Goal: Register for event/course

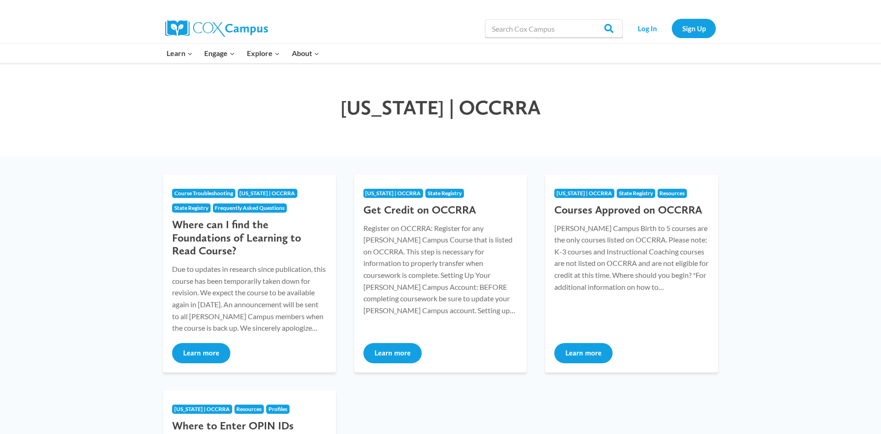
scroll to position [22, 0]
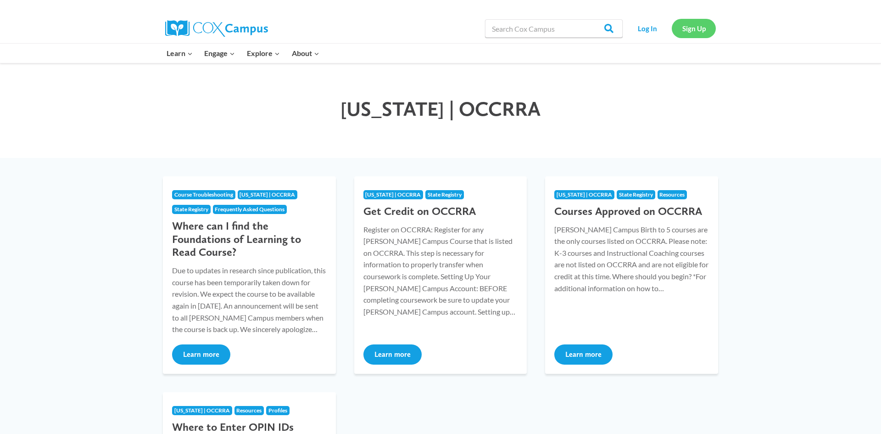
click at [703, 27] on link "Sign Up" at bounding box center [694, 28] width 44 height 19
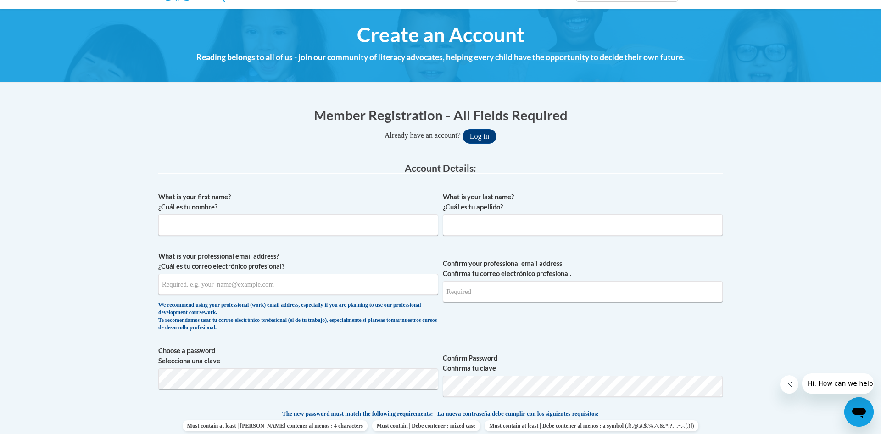
scroll to position [95, 0]
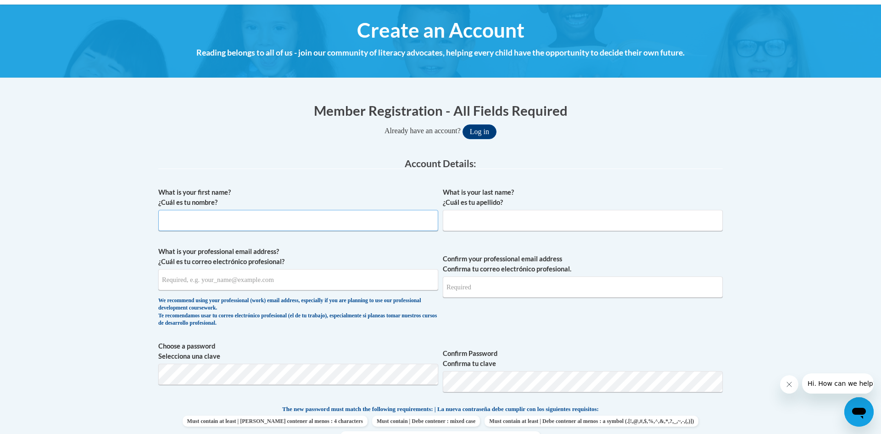
click at [176, 222] on input "What is your first name? ¿Cuál es tu nombre?" at bounding box center [298, 220] width 280 height 21
click at [174, 217] on input "What is your first name? ¿Cuál es tu nombre?" at bounding box center [298, 220] width 280 height 21
type input "zoey"
type input "[PERSON_NAME]"
type input "z.thompson1331@gmail.com"
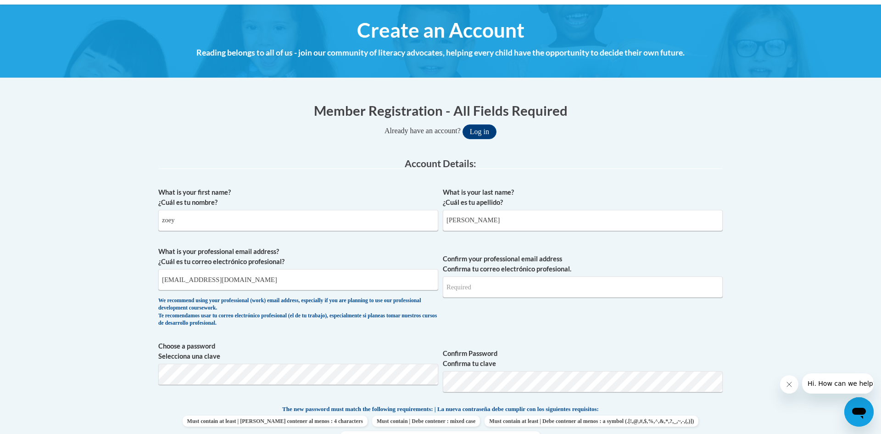
type input "z.thompson1331@gmail.com"
drag, startPoint x: 211, startPoint y: 277, endPoint x: 110, endPoint y: 279, distance: 100.5
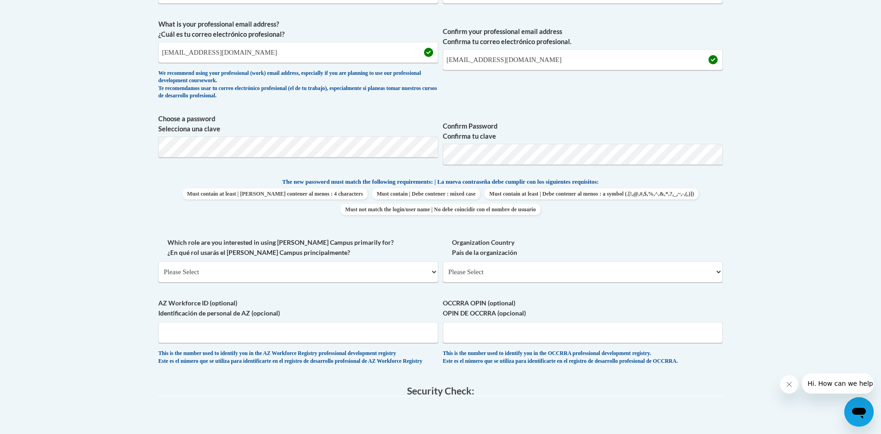
scroll to position [321, 0]
drag, startPoint x: 210, startPoint y: 51, endPoint x: 112, endPoint y: 50, distance: 98.2
click at [112, 50] on body "This site uses cookies to help improve your learning experience. By continuing …" at bounding box center [440, 239] width 881 height 1120
type input "woweyt09@gmail.com"
drag, startPoint x: 493, startPoint y: 57, endPoint x: 355, endPoint y: 73, distance: 139.0
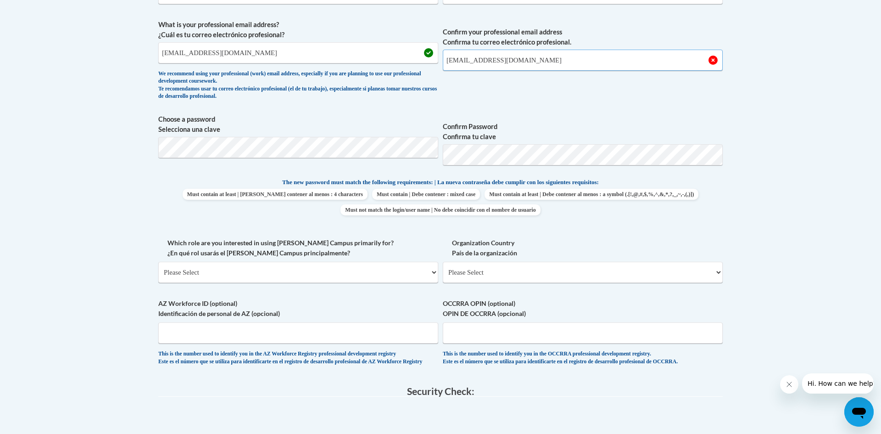
click at [355, 73] on span "What is your professional email address? ¿Cuál es tu correo electrónico profesi…" at bounding box center [440, 62] width 564 height 85
type input "woweyt09@gmail.com"
click at [503, 167] on span "Confirm Password Confirma tu clave" at bounding box center [583, 143] width 280 height 58
click at [415, 246] on label "Which role are you interested in using Cox Campus primarily for? ¿En qué rol us…" at bounding box center [298, 248] width 280 height 20
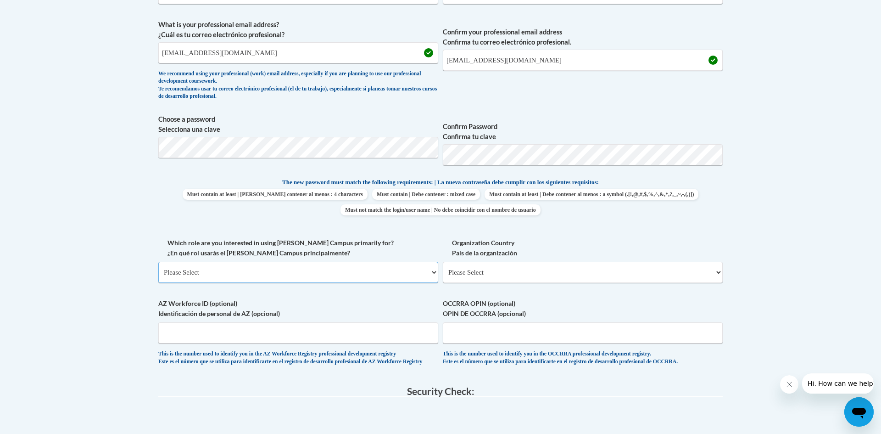
click at [415, 262] on select "Please Select College/University | Colegio/Universidad Community/Nonprofit Part…" at bounding box center [298, 272] width 280 height 21
click at [318, 274] on select "Please Select College/University | Colegio/Universidad Community/Nonprofit Part…" at bounding box center [298, 272] width 280 height 21
select select "fbf2d438-af2f-41f8-98f1-81c410e29de3"
click at [158, 262] on select "Please Select College/University | Colegio/Universidad Community/Nonprofit Part…" at bounding box center [298, 272] width 280 height 21
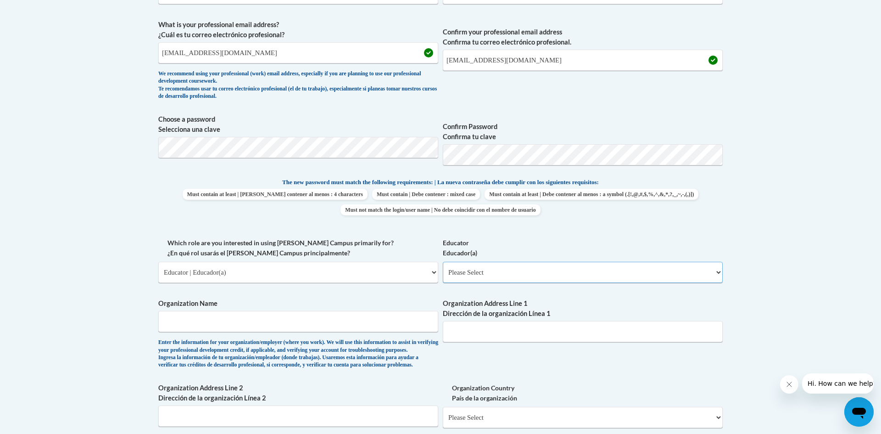
click at [577, 275] on select "Please Select Early Learning/Daycare Teacher/Family Home Care Provider | Maestr…" at bounding box center [583, 272] width 280 height 21
select select "5e2af403-4f2c-4e49-a02f-103e55d7b75b"
click at [443, 262] on select "Please Select Early Learning/Daycare Teacher/Family Home Care Provider | Maestr…" at bounding box center [583, 272] width 280 height 21
click at [279, 322] on input "Organization Name" at bounding box center [298, 321] width 280 height 21
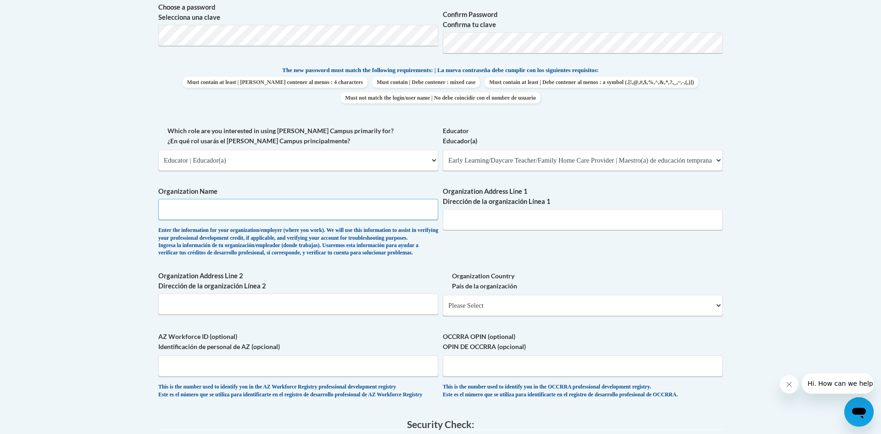
scroll to position [437, 0]
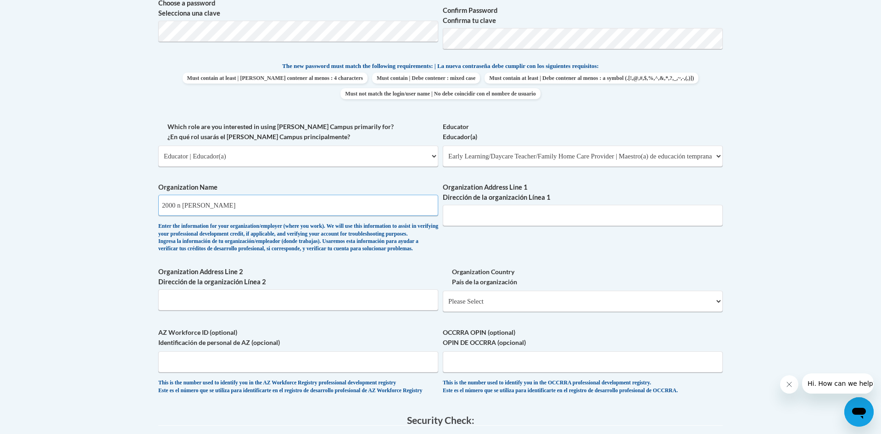
type input "2000 n cole"
click at [248, 153] on select "Please Select College/University | Colegio/Universidad Community/Nonprofit Part…" at bounding box center [298, 155] width 280 height 21
select select "5a18ea06-2b54-4451-96f2-d152daf9eac5"
click at [158, 145] on select "Please Select College/University | Colegio/Universidad Community/Nonprofit Part…" at bounding box center [298, 155] width 280 height 21
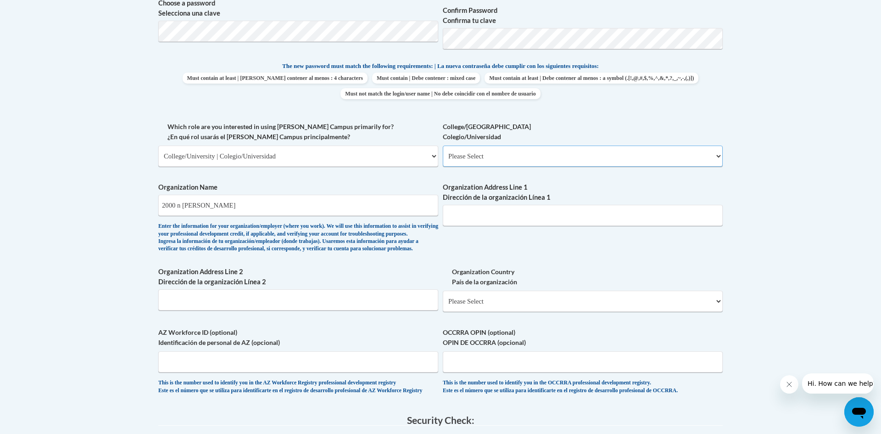
click at [520, 152] on select "Please Select College/University Staff | Empleado universitario College/Univers…" at bounding box center [583, 155] width 280 height 21
select select "ea630b4e-9ed6-4ac8-9075-ee79d5973747"
click at [443, 145] on select "Please Select College/University Staff | Empleado universitario College/Univers…" at bounding box center [583, 155] width 280 height 21
click at [289, 210] on input "2000 n cole" at bounding box center [298, 205] width 280 height 21
type input "2"
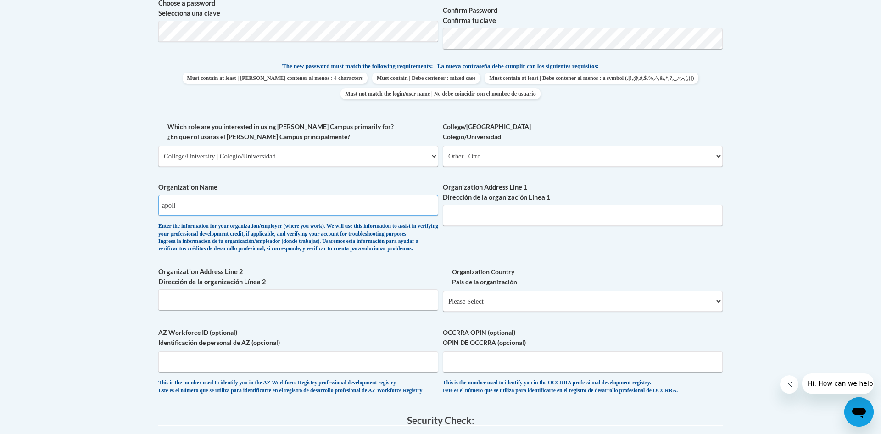
type input "apollo"
type input "Apollo career center"
click at [479, 218] on input "Organization Address Line 1 Dirección de la organización Línea 1" at bounding box center [583, 215] width 280 height 21
type input "3325 Shawnee road"
click at [534, 312] on select "Please Select United States | Estados Unidos Outside of the United States | Fue…" at bounding box center [583, 300] width 280 height 21
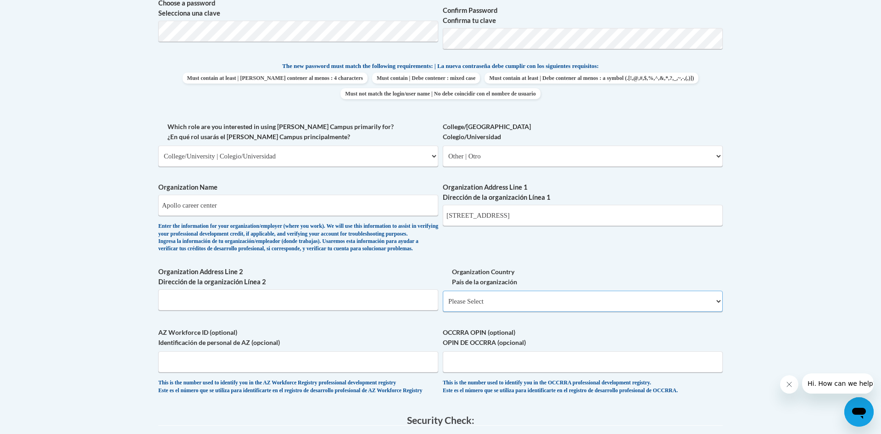
select select "ad49bcad-a171-4b2e-b99c-48b446064914"
click at [443, 305] on select "Please Select United States | Estados Unidos Outside of the United States | Fue…" at bounding box center [583, 300] width 280 height 21
select select
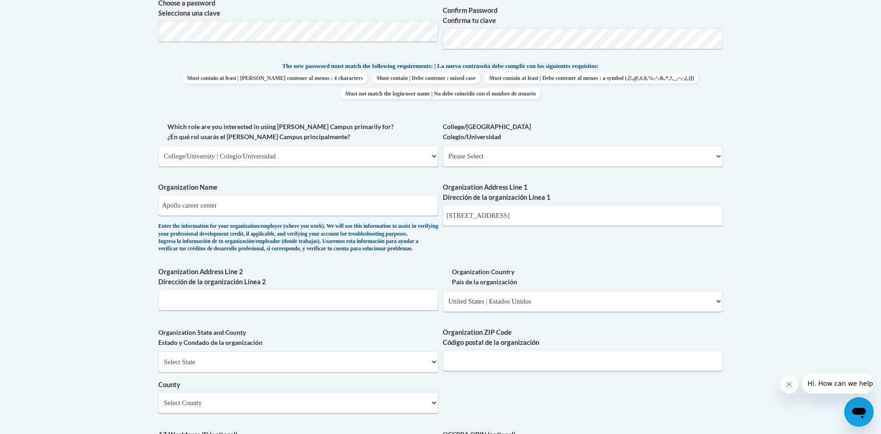
click at [564, 195] on label "Organization Address Line 1 Dirección de la organización Línea 1" at bounding box center [583, 192] width 280 height 20
click at [564, 205] on input "3325 Shawnee road" at bounding box center [583, 215] width 280 height 21
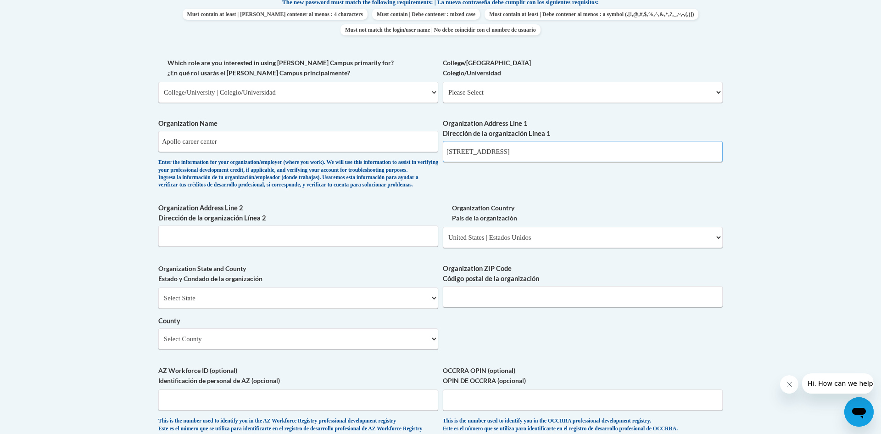
scroll to position [514, 0]
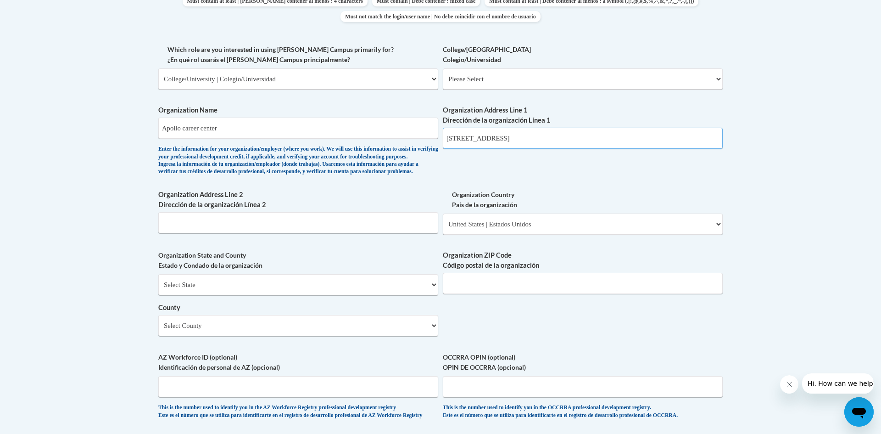
type input "3325 Shawnee road, 45806"
click at [261, 295] on select "Select State Alabama Alaska Arizona Arkansas California Colorado Connecticut De…" at bounding box center [298, 284] width 280 height 21
select select "Ohio"
click at [158, 289] on select "Select State Alabama Alaska Arizona Arkansas California Colorado Connecticut De…" at bounding box center [298, 284] width 280 height 21
click at [539, 142] on input "3325 Shawnee road, 45806" at bounding box center [583, 138] width 280 height 21
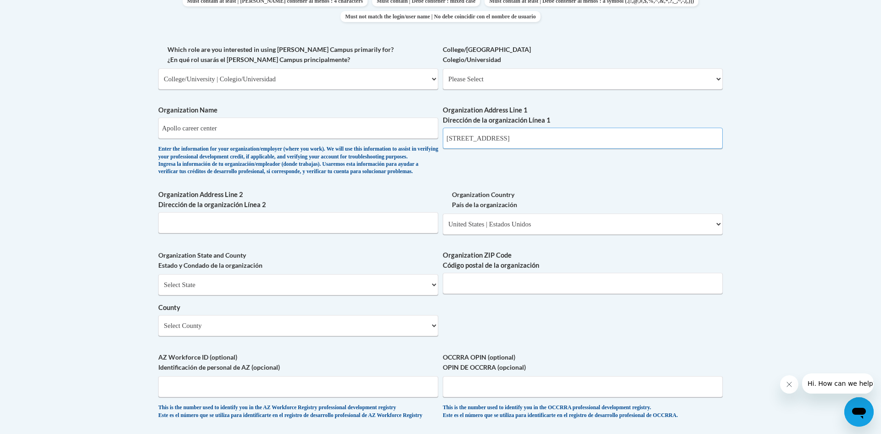
type input "3325 Shawnee road"
click at [481, 294] on input "Organization ZIP Code Código postal de la organización" at bounding box center [583, 283] width 280 height 21
type input "45806"
click at [351, 336] on select "Select County Adams Allen Ashland Ashtabula Athens Auglaize Belmont Brown Butle…" at bounding box center [298, 325] width 280 height 21
select select "Allen"
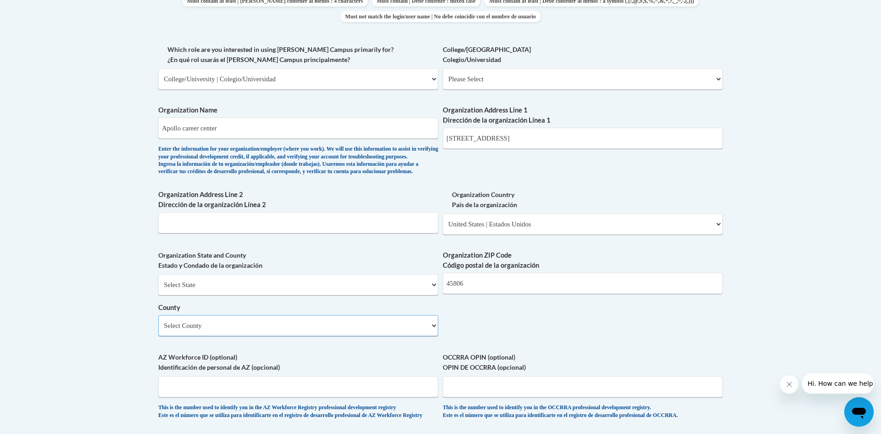
click at [158, 330] on select "Select County Adams Allen Ashland Ashtabula Athens Auglaize Belmont Brown Butle…" at bounding box center [298, 325] width 280 height 21
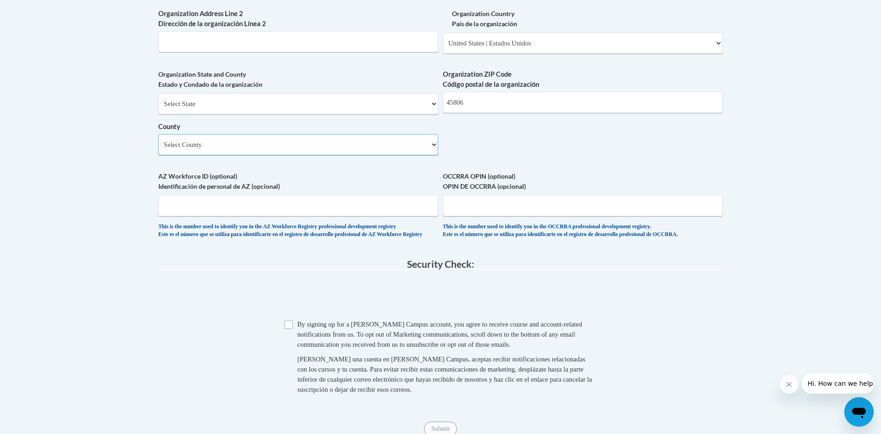
scroll to position [696, 0]
click at [525, 215] on input "OCCRRA OPIN (optional) OPIN DE OCCRRA (opcional)" at bounding box center [583, 204] width 280 height 21
type input "1145-1284"
click at [292, 328] on input "Checkbox" at bounding box center [288, 323] width 8 height 8
checkbox input "true"
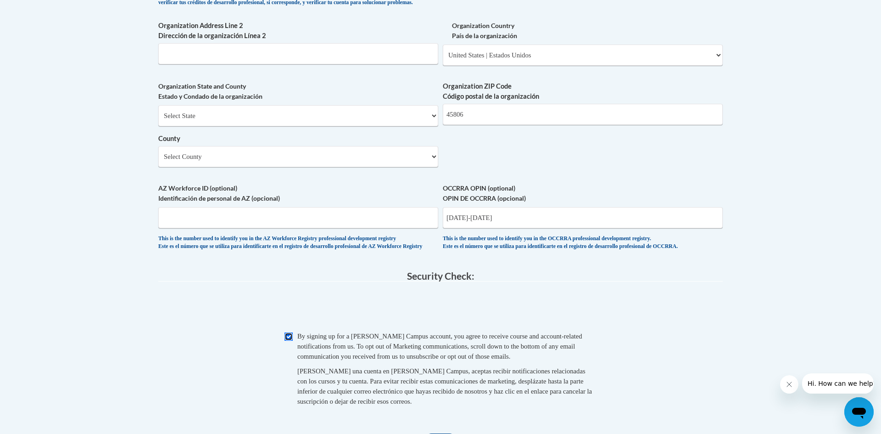
scroll to position [945, 0]
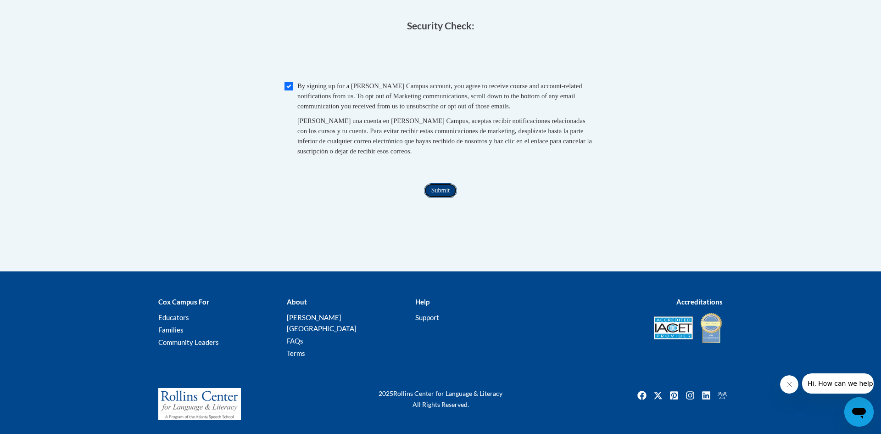
click at [431, 198] on input "Submit" at bounding box center [440, 190] width 33 height 15
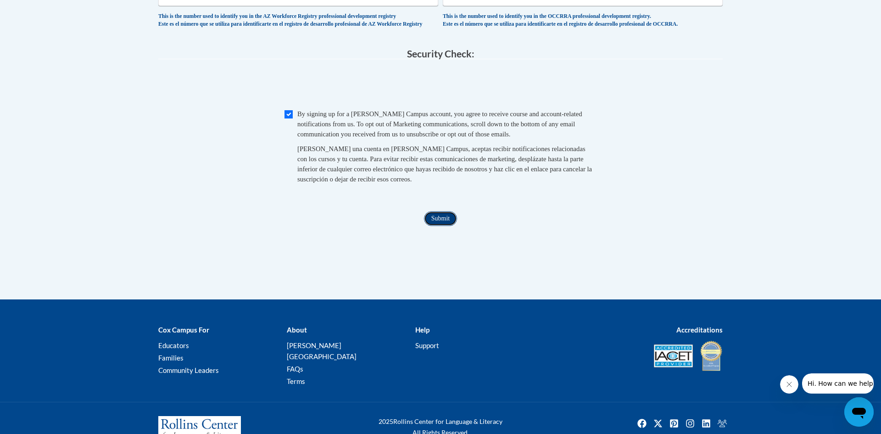
click at [438, 226] on input "Submit" at bounding box center [440, 218] width 33 height 15
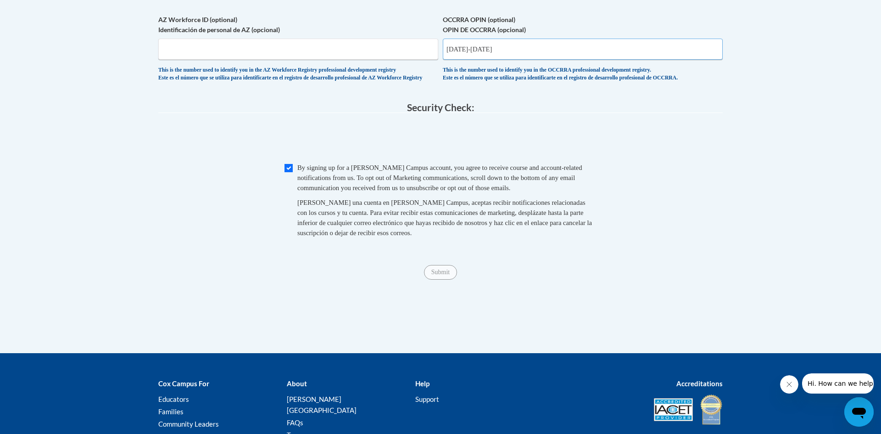
scroll to position [849, 0]
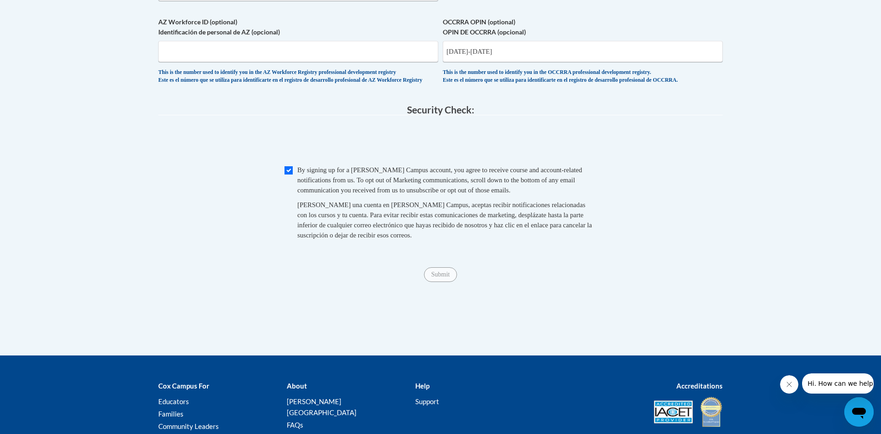
click at [494, 89] on div "OCCRRA OPIN (optional) OPIN DE OCCRRA (opcional) 1145-1284 This is the number u…" at bounding box center [583, 53] width 280 height 72
click at [505, 62] on input "1145-1284" at bounding box center [583, 51] width 280 height 21
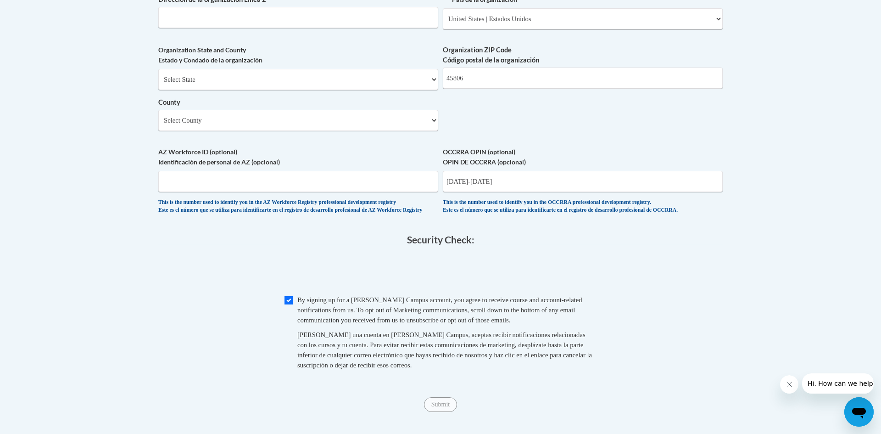
scroll to position [719, 0]
click at [589, 192] on input "1145-1284" at bounding box center [583, 181] width 280 height 21
click at [402, 192] on input "AZ Workforce ID (optional) Identificación de personal de AZ (opcional)" at bounding box center [298, 181] width 280 height 21
click at [444, 412] on input "Submit" at bounding box center [440, 404] width 33 height 15
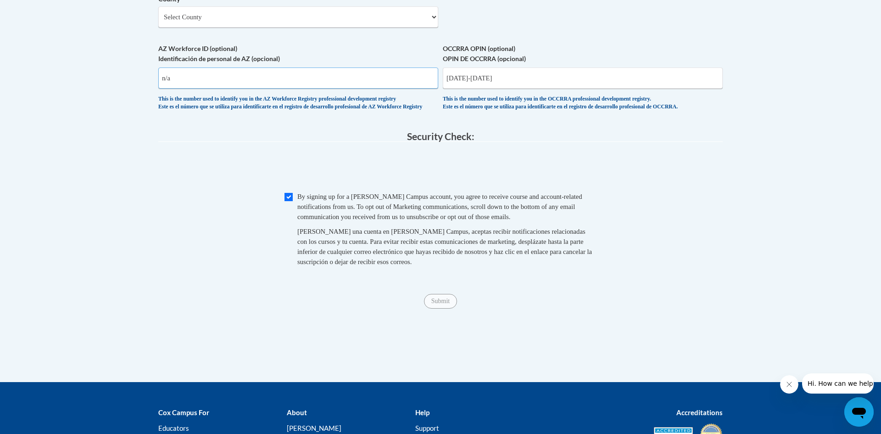
scroll to position [823, 0]
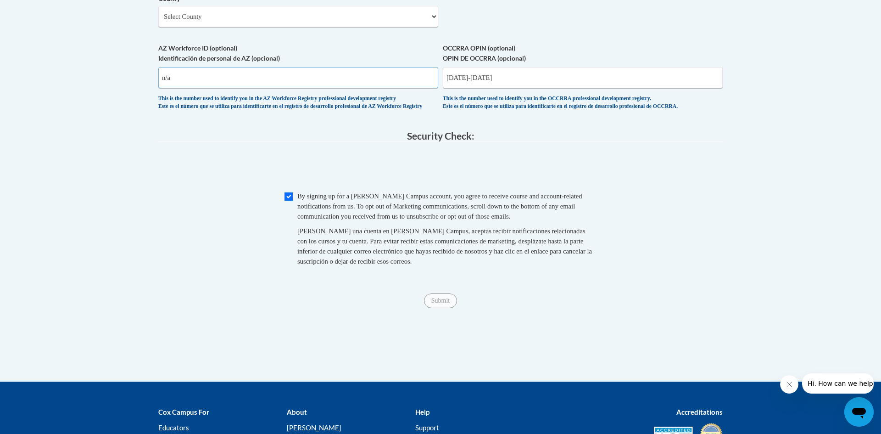
click at [340, 88] on input "n/a" at bounding box center [298, 77] width 280 height 21
type input "n"
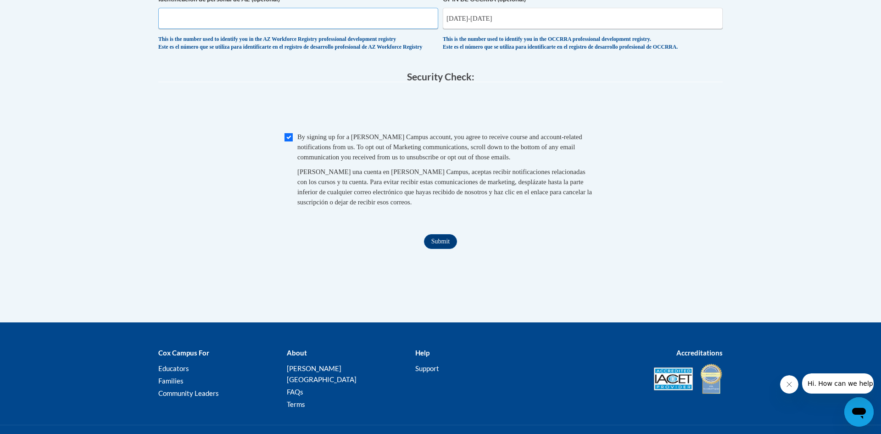
scroll to position [884, 0]
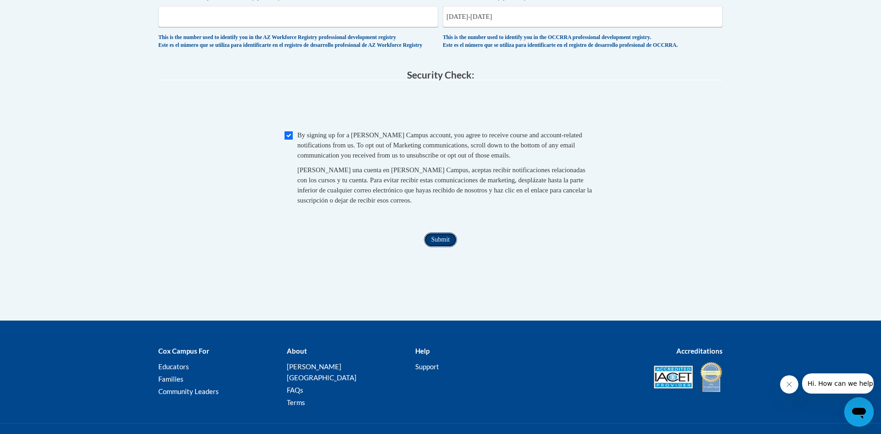
click at [446, 247] on input "Submit" at bounding box center [440, 239] width 33 height 15
click at [505, 27] on input "1145-1284" at bounding box center [583, 16] width 280 height 21
type input "11451284"
click at [443, 247] on input "Submit" at bounding box center [440, 239] width 33 height 15
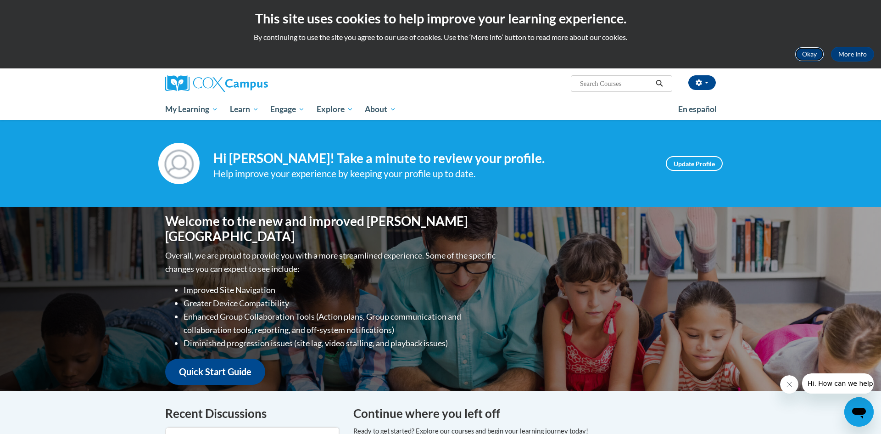
click at [808, 55] on button "Okay" at bounding box center [809, 54] width 29 height 15
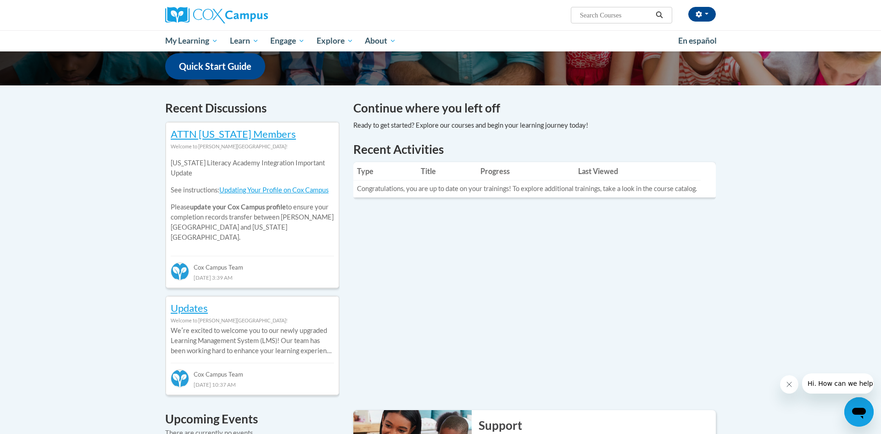
scroll to position [238, 0]
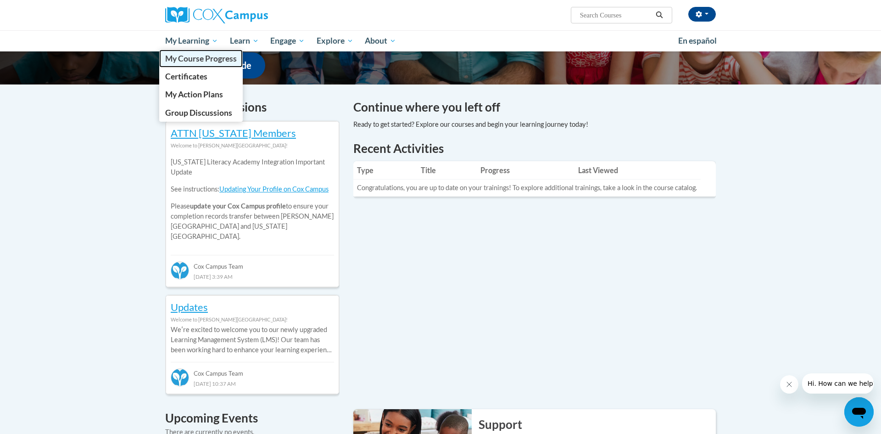
click at [212, 61] on span "My Course Progress" at bounding box center [201, 59] width 72 height 10
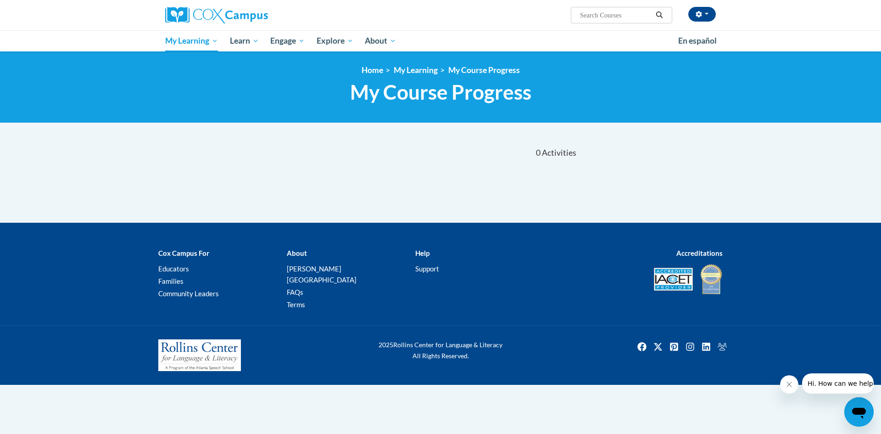
click at [616, 12] on input "Search..." at bounding box center [615, 15] width 73 height 11
type input "monitering"
type input "monitoring children's progress"
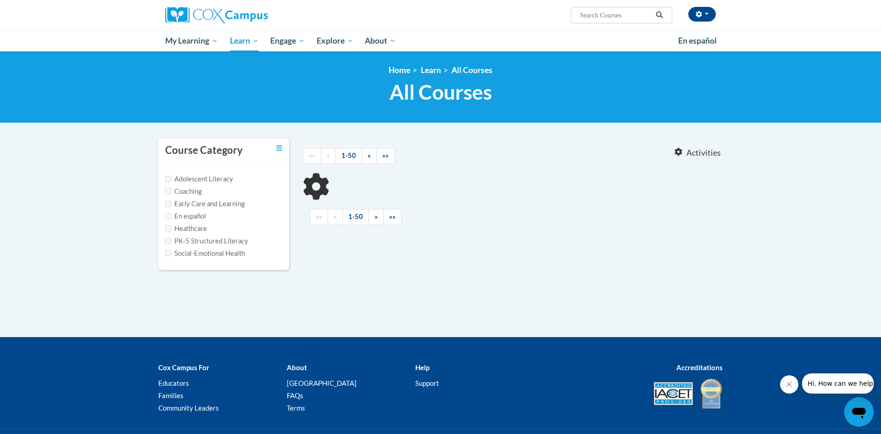
type input "monitoring children's progress"
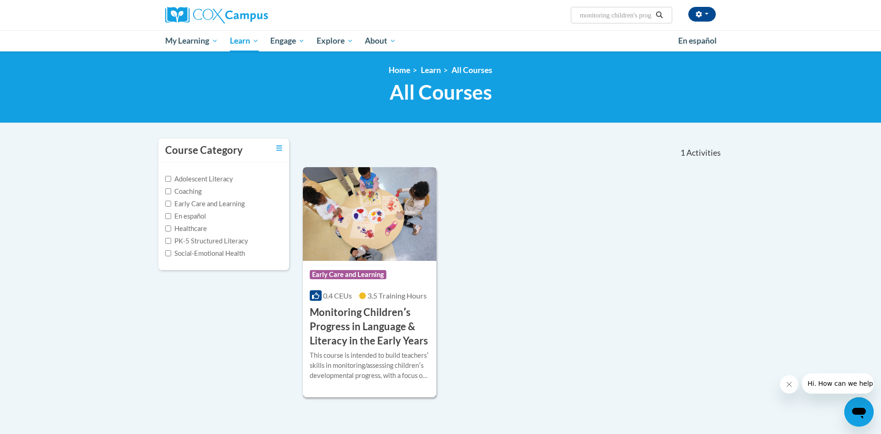
click at [364, 311] on h3 "Monitoring Childrenʹs Progress in Language & Literacy in the Early Years" at bounding box center [370, 326] width 120 height 42
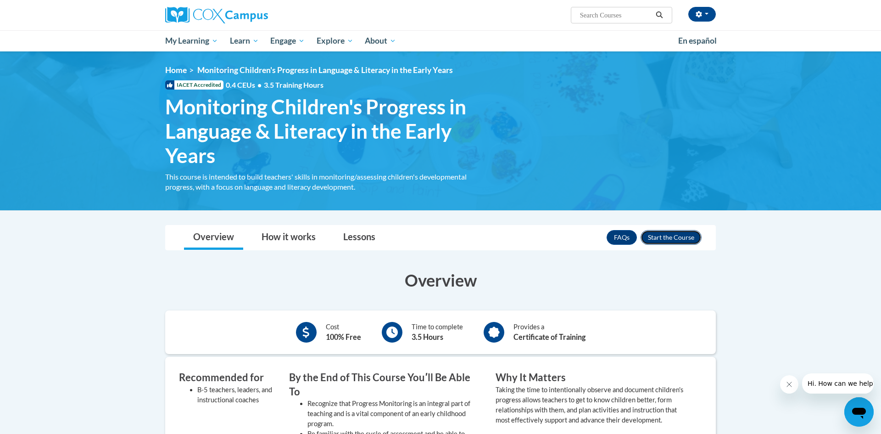
click at [677, 243] on button "Enroll" at bounding box center [671, 237] width 61 height 15
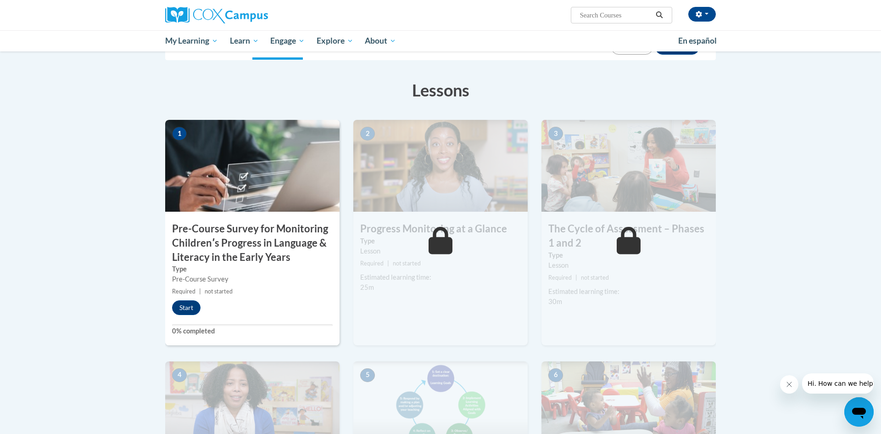
scroll to position [138, 0]
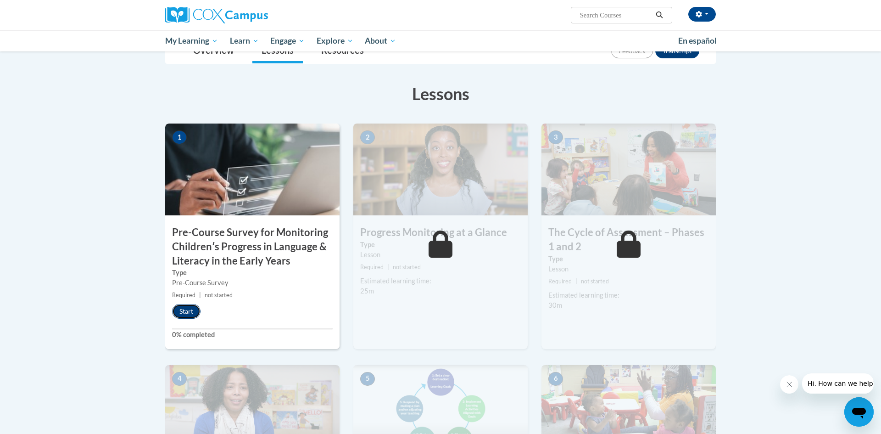
click at [198, 311] on button "Start" at bounding box center [186, 311] width 28 height 15
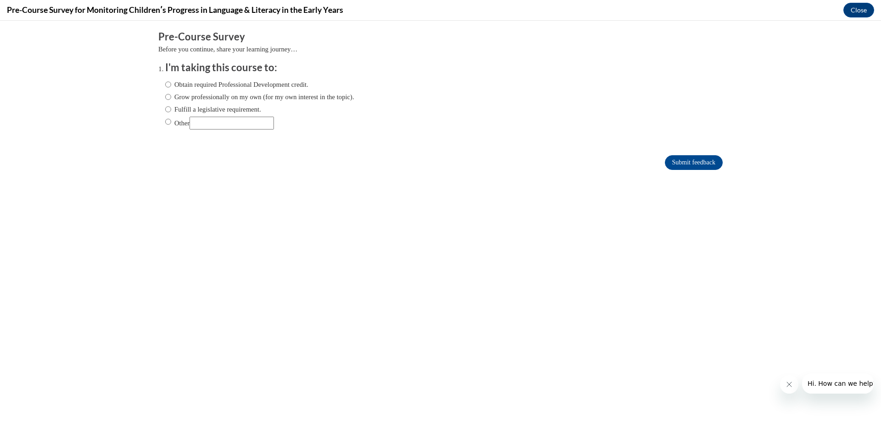
scroll to position [0, 0]
click at [246, 109] on label "Fulfill a legislative requirement." at bounding box center [213, 109] width 96 height 10
click at [171, 109] on input "Fulfill a legislative requirement." at bounding box center [168, 109] width 6 height 10
radio input "true"
click at [249, 96] on label "Grow professionally on my own (for my own interest in the topic)." at bounding box center [259, 97] width 189 height 10
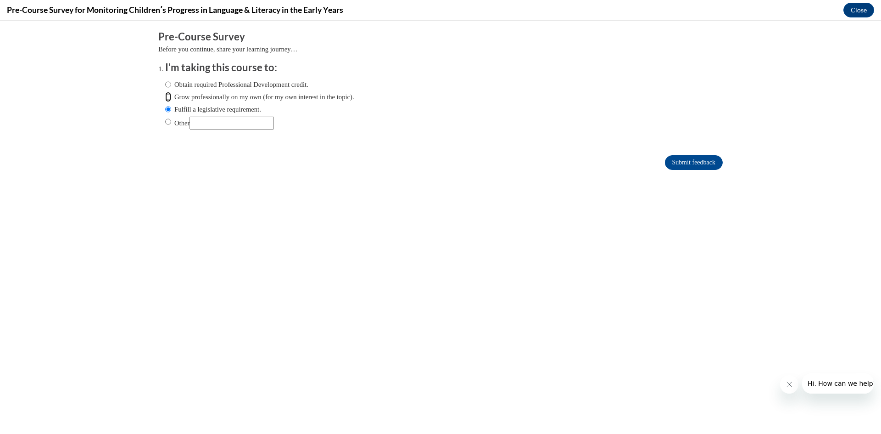
click at [171, 96] on input "Grow professionally on my own (for my own interest in the topic)." at bounding box center [168, 97] width 6 height 10
radio input "true"
click at [255, 112] on label "Fulfill a legislative requirement." at bounding box center [213, 109] width 96 height 10
click at [171, 112] on input "Fulfill a legislative requirement." at bounding box center [168, 109] width 6 height 10
radio input "true"
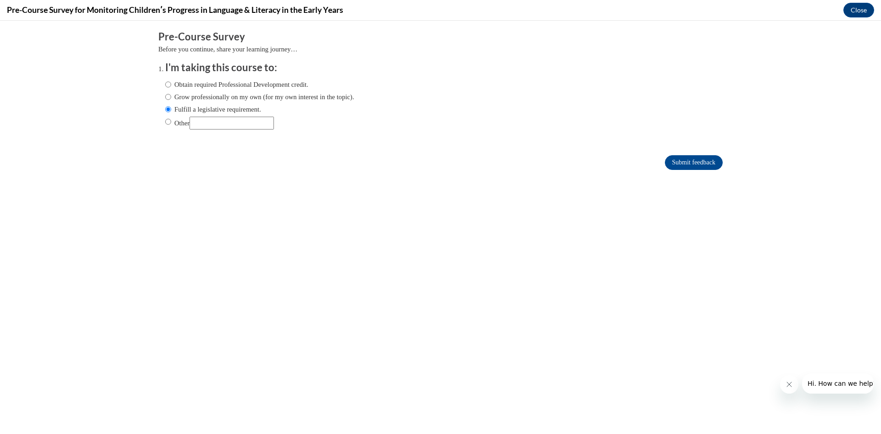
click at [305, 87] on label "Obtain required Professional Development credit." at bounding box center [236, 84] width 143 height 10
click at [171, 87] on input "Obtain required Professional Development credit." at bounding box center [168, 84] width 6 height 10
radio input "true"
click at [687, 167] on input "Submit feedback" at bounding box center [694, 162] width 58 height 15
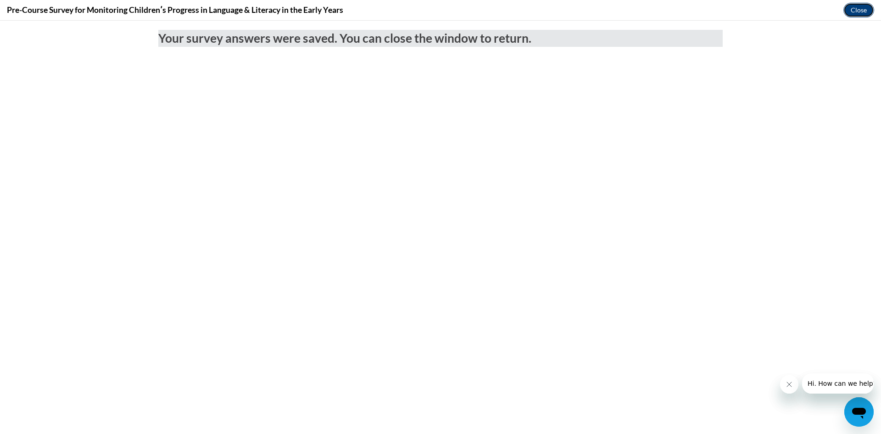
click at [868, 13] on button "Close" at bounding box center [858, 10] width 31 height 15
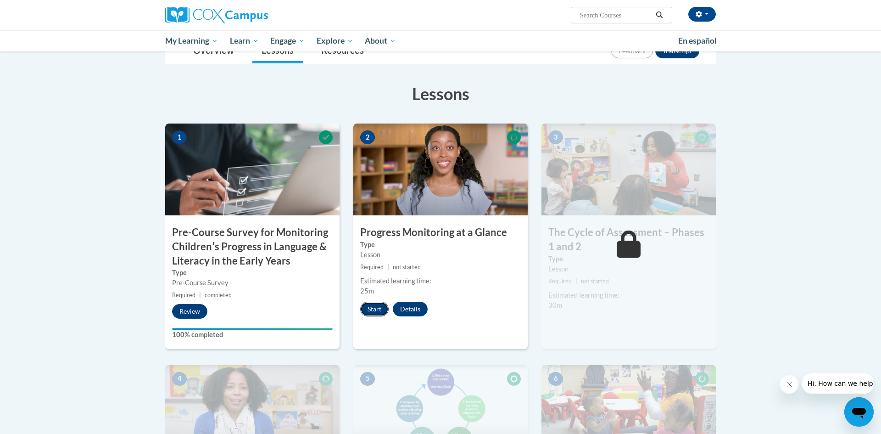
click at [382, 313] on button "Start" at bounding box center [374, 308] width 28 height 15
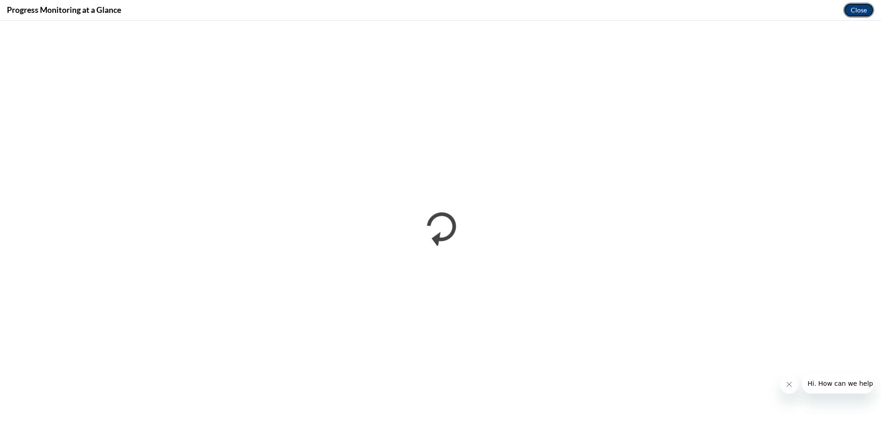
click at [858, 11] on button "Close" at bounding box center [858, 10] width 31 height 15
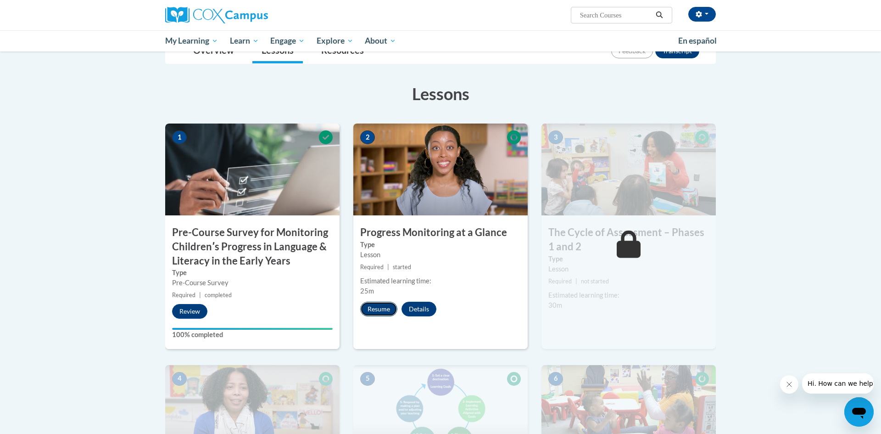
click at [383, 310] on button "Resume" at bounding box center [378, 308] width 37 height 15
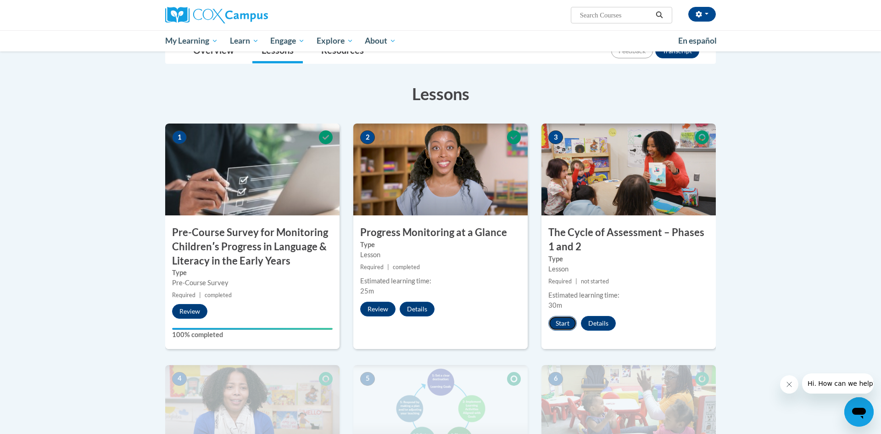
click at [562, 320] on button "Start" at bounding box center [562, 323] width 28 height 15
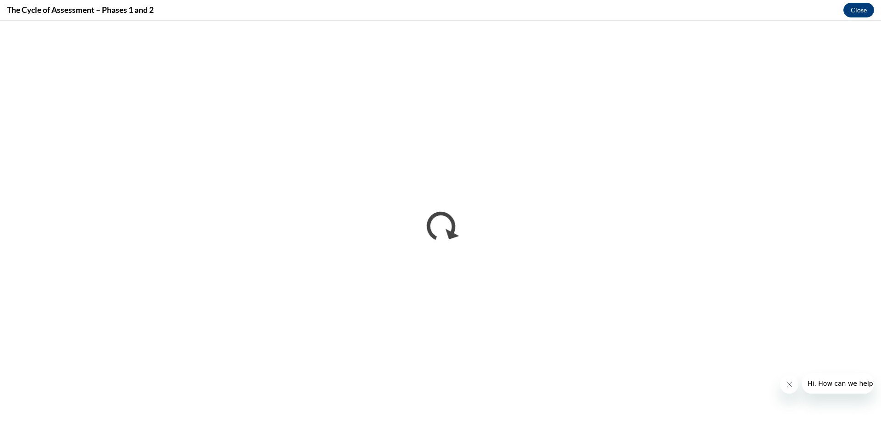
click at [503, 433] on iframe "</div></body> </html>" at bounding box center [440, 227] width 881 height 413
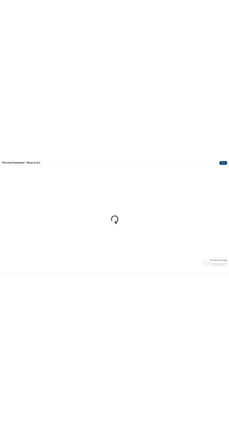
scroll to position [135, 0]
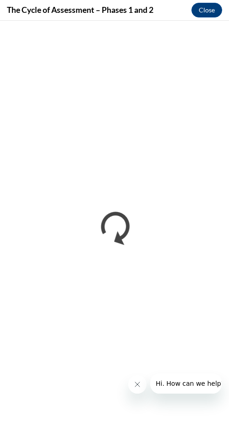
click at [148, 390] on div at bounding box center [175, 383] width 94 height 20
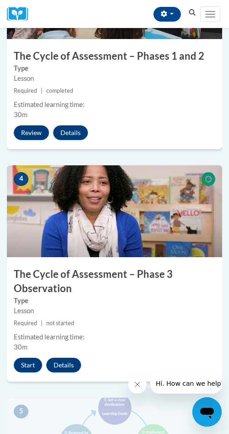
scroll to position [800, 0]
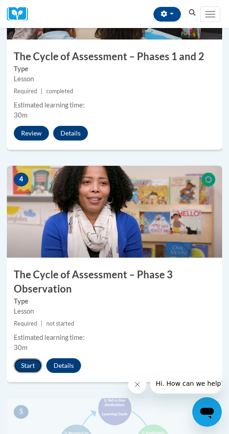
click at [22, 365] on button "Start" at bounding box center [28, 365] width 28 height 15
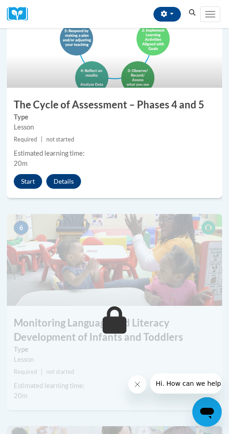
scroll to position [1203, 0]
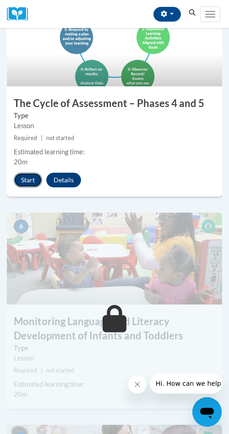
click at [33, 186] on button "Start" at bounding box center [28, 180] width 28 height 15
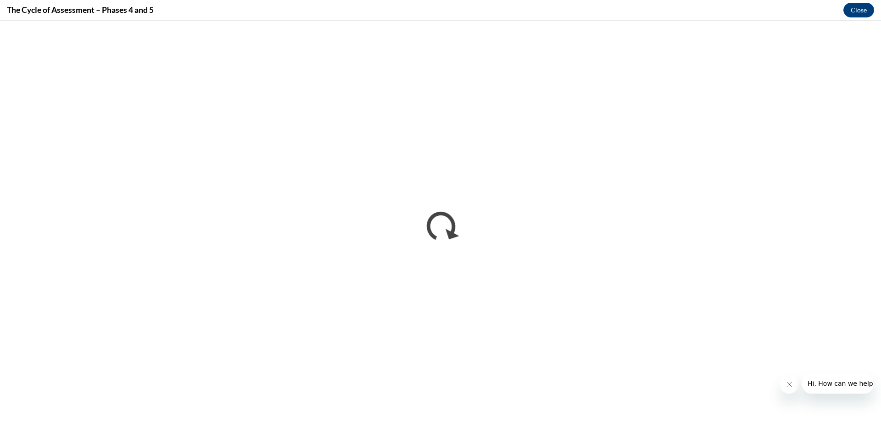
scroll to position [0, 0]
